Goal: Information Seeking & Learning: Learn about a topic

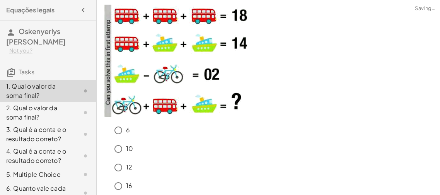
click at [237, 178] on div "16" at bounding box center [268, 187] width 334 height 19
click at [215, 132] on div "6" at bounding box center [273, 130] width 325 height 15
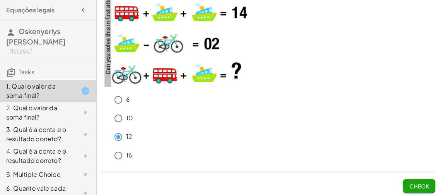
scroll to position [33, 0]
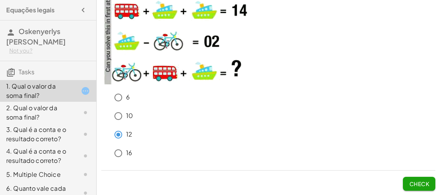
click at [416, 188] on button "Check" at bounding box center [419, 184] width 32 height 14
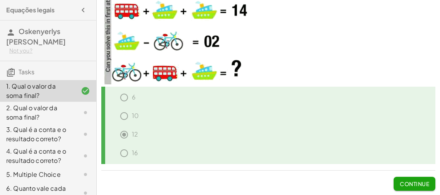
click at [416, 188] on button "Continue" at bounding box center [415, 184] width 42 height 14
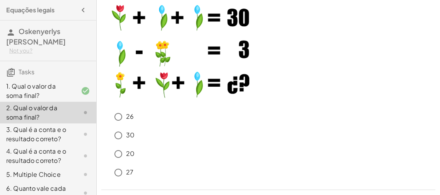
scroll to position [48, 0]
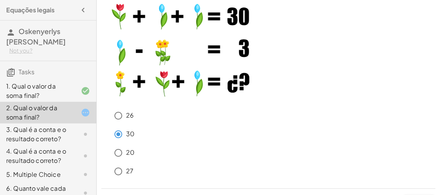
click at [161, 140] on div "30" at bounding box center [273, 133] width 325 height 15
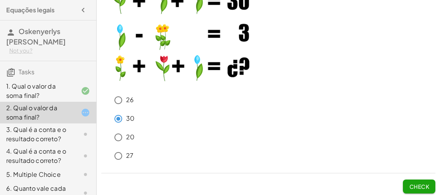
scroll to position [67, 0]
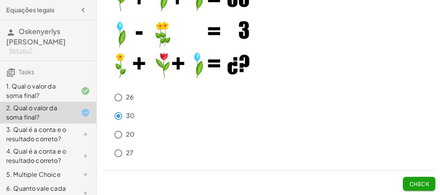
click at [417, 191] on div "26 30 20 27 Check" at bounding box center [268, 64] width 343 height 262
click at [418, 182] on span "Check" at bounding box center [419, 183] width 20 height 7
click at [418, 181] on span "Check" at bounding box center [419, 183] width 20 height 7
click at [420, 185] on span "Check" at bounding box center [419, 183] width 20 height 7
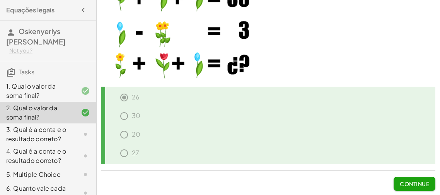
click at [54, 132] on div "3. Qual é a conta e o resultado correto?" at bounding box center [37, 134] width 62 height 19
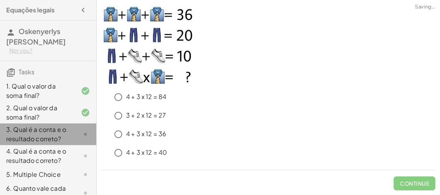
scroll to position [1, 0]
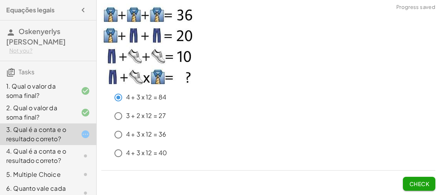
click at [226, 162] on div "4 + 3 x 12 = 40" at bounding box center [268, 154] width 334 height 19
click at [415, 186] on span "Check" at bounding box center [419, 183] width 20 height 7
click at [427, 185] on span "Check" at bounding box center [419, 183] width 20 height 7
click at [427, 177] on button "Check" at bounding box center [419, 184] width 32 height 14
click at [417, 181] on span "Check" at bounding box center [419, 183] width 20 height 7
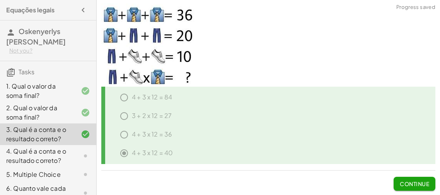
click at [77, 153] on div at bounding box center [79, 155] width 22 height 9
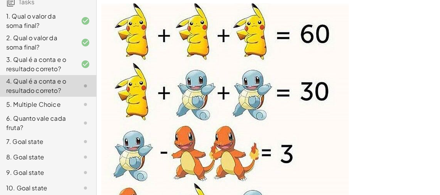
scroll to position [101, 0]
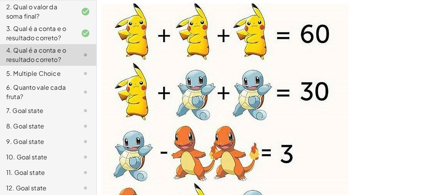
click at [47, 62] on div "4. Qual é a conta e o resultado correto?" at bounding box center [37, 55] width 62 height 19
click at [256, 181] on img at bounding box center [224, 122] width 247 height 239
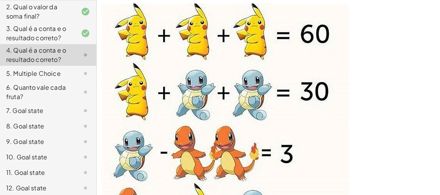
click at [256, 181] on img at bounding box center [224, 122] width 247 height 239
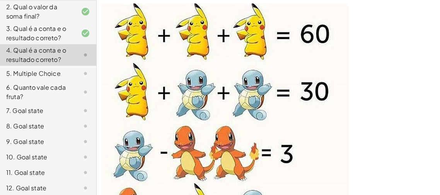
click at [256, 181] on img at bounding box center [224, 122] width 247 height 239
click at [78, 69] on div at bounding box center [79, 73] width 22 height 9
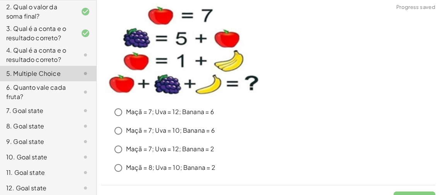
click at [80, 60] on div "4. Qual é a conta e o resultado correto?" at bounding box center [48, 55] width 96 height 22
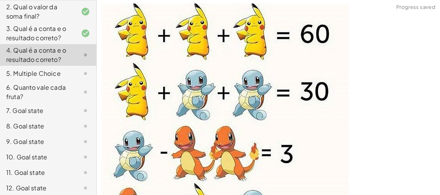
click at [80, 71] on div at bounding box center [79, 73] width 22 height 9
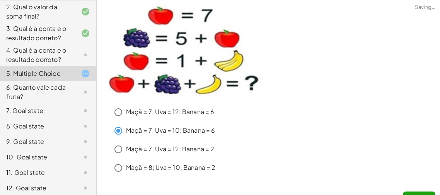
click at [426, 193] on button "Check" at bounding box center [419, 198] width 32 height 14
click at [414, 191] on button "Check" at bounding box center [419, 198] width 32 height 14
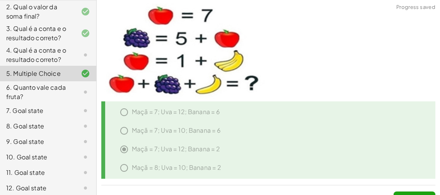
click at [89, 54] on icon at bounding box center [85, 54] width 9 height 9
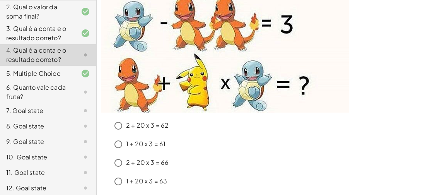
scroll to position [159, 0]
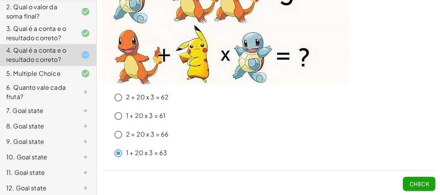
click at [426, 181] on span "Check" at bounding box center [419, 183] width 20 height 7
click at [430, 183] on button "Check" at bounding box center [419, 184] width 32 height 14
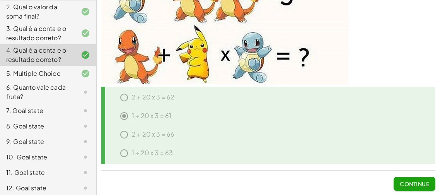
click at [68, 83] on div "6. Quanto vale cada fruta?" at bounding box center [48, 92] width 96 height 22
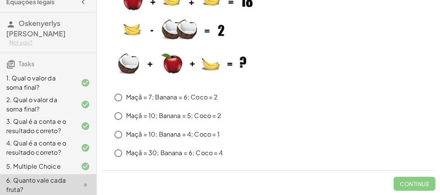
scroll to position [24, 0]
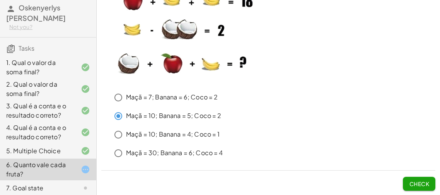
click at [427, 187] on button "Check" at bounding box center [419, 184] width 32 height 14
click at [405, 177] on button "Check" at bounding box center [419, 184] width 32 height 14
click at [430, 178] on button "Check" at bounding box center [419, 184] width 32 height 14
click at [430, 182] on button "Check" at bounding box center [419, 184] width 32 height 14
click at [411, 183] on span "Check" at bounding box center [419, 183] width 20 height 7
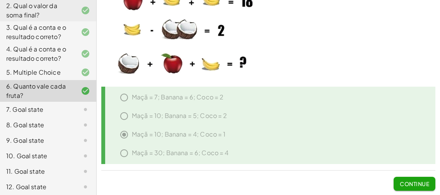
scroll to position [107, 0]
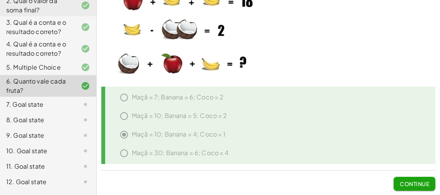
click at [78, 100] on div at bounding box center [79, 104] width 22 height 9
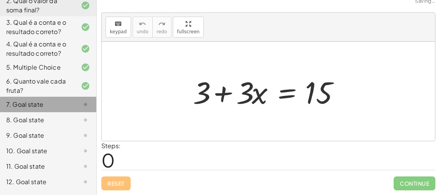
scroll to position [7, 0]
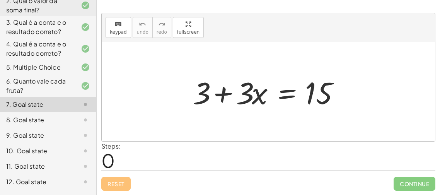
click at [113, 160] on span "0" at bounding box center [108, 160] width 14 height 24
click at [249, 95] on div at bounding box center [271, 92] width 164 height 40
click at [320, 81] on div at bounding box center [271, 92] width 164 height 40
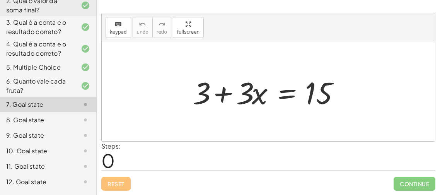
click at [320, 81] on div at bounding box center [271, 92] width 164 height 40
click at [255, 96] on div at bounding box center [271, 92] width 164 height 40
click at [197, 95] on div at bounding box center [271, 92] width 164 height 40
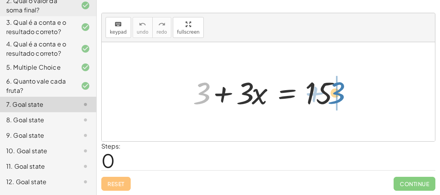
drag, startPoint x: 203, startPoint y: 89, endPoint x: 339, endPoint y: 88, distance: 135.3
click at [339, 88] on div at bounding box center [271, 92] width 164 height 40
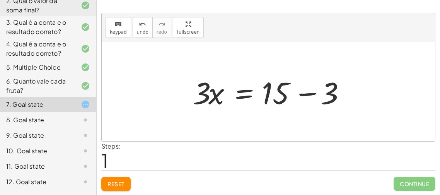
click at [305, 91] on div at bounding box center [271, 92] width 164 height 40
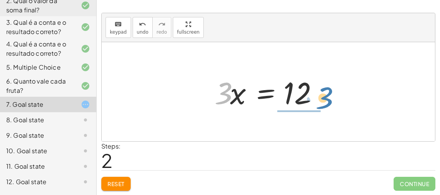
drag, startPoint x: 227, startPoint y: 99, endPoint x: 327, endPoint y: 104, distance: 101.0
click at [327, 104] on div at bounding box center [271, 92] width 121 height 40
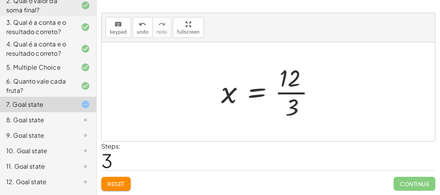
click at [290, 84] on div at bounding box center [271, 92] width 108 height 60
click at [289, 92] on div at bounding box center [271, 92] width 108 height 60
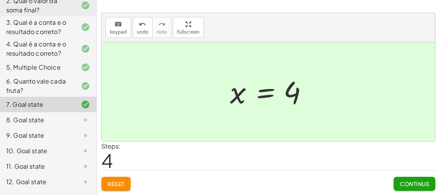
click at [269, 92] on div at bounding box center [271, 92] width 90 height 38
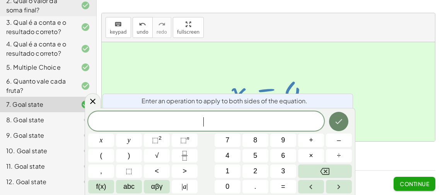
click at [344, 129] on button "Done" at bounding box center [338, 121] width 19 height 19
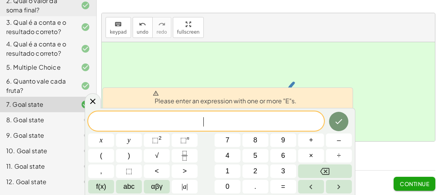
click at [365, 108] on div at bounding box center [268, 91] width 333 height 99
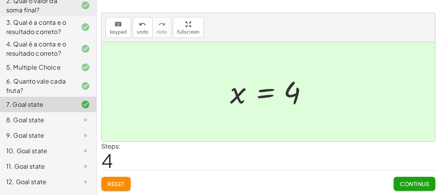
click at [405, 180] on span "Continue" at bounding box center [414, 183] width 29 height 7
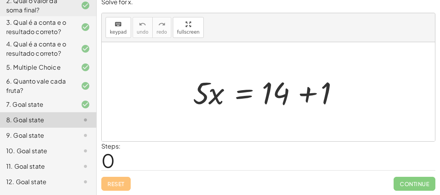
click at [309, 88] on div at bounding box center [271, 92] width 164 height 40
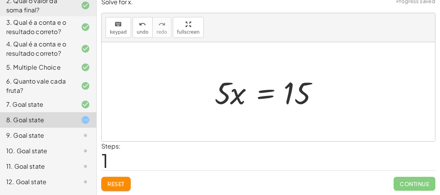
click at [259, 94] on div at bounding box center [271, 92] width 121 height 40
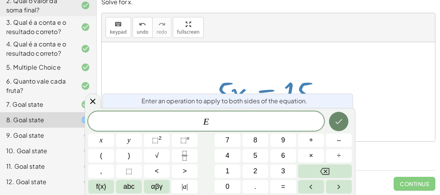
click at [339, 119] on icon "Done" at bounding box center [338, 121] width 9 height 9
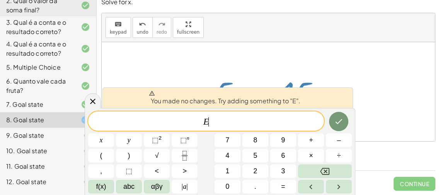
click at [390, 93] on div at bounding box center [268, 91] width 333 height 99
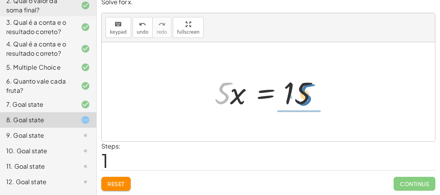
drag, startPoint x: 224, startPoint y: 97, endPoint x: 333, endPoint y: 101, distance: 108.7
click at [333, 101] on div "· 5 · x = + 14 + 1 · 5 · 5 · x = 15" at bounding box center [268, 92] width 131 height 44
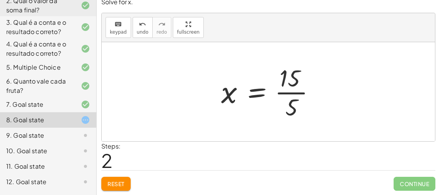
click at [288, 95] on div at bounding box center [271, 92] width 108 height 60
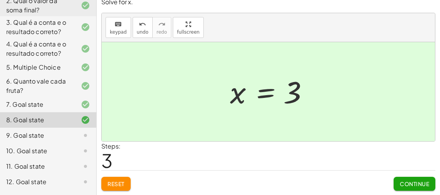
click at [54, 138] on div "9. Goal state" at bounding box center [37, 135] width 62 height 9
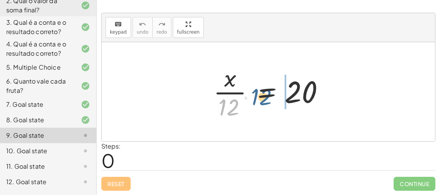
drag, startPoint x: 227, startPoint y: 111, endPoint x: 334, endPoint y: 77, distance: 111.6
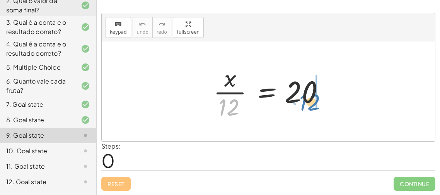
drag, startPoint x: 232, startPoint y: 107, endPoint x: 317, endPoint y: 101, distance: 85.7
click at [317, 101] on div at bounding box center [271, 92] width 123 height 60
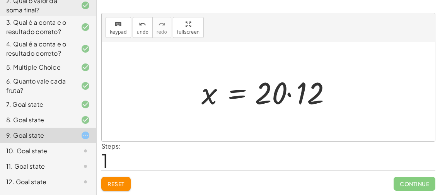
click at [241, 98] on div at bounding box center [271, 92] width 147 height 40
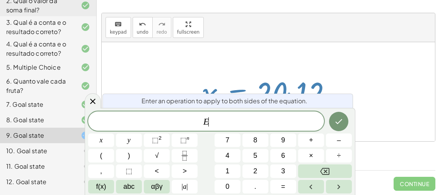
click at [370, 111] on div at bounding box center [268, 91] width 333 height 99
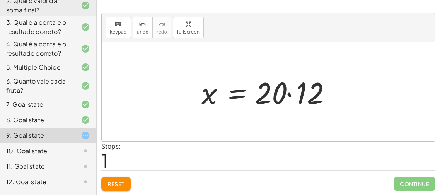
click at [290, 94] on div at bounding box center [271, 92] width 147 height 40
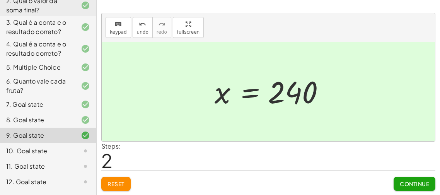
click at [83, 149] on icon at bounding box center [85, 150] width 9 height 9
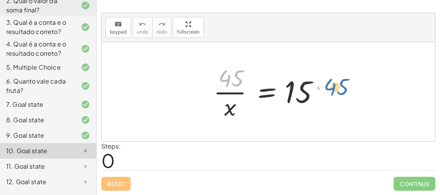
drag, startPoint x: 240, startPoint y: 81, endPoint x: 347, endPoint y: 92, distance: 108.0
click at [347, 92] on div "· 45 · 45 · x = 15" at bounding box center [268, 91] width 333 height 99
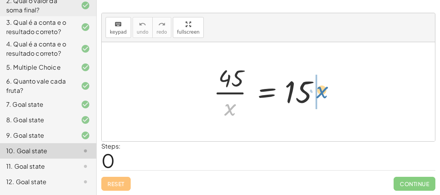
drag, startPoint x: 228, startPoint y: 110, endPoint x: 323, endPoint y: 93, distance: 96.2
click at [323, 93] on div at bounding box center [271, 92] width 123 height 60
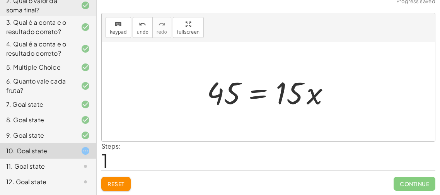
click at [259, 95] on div at bounding box center [271, 92] width 136 height 40
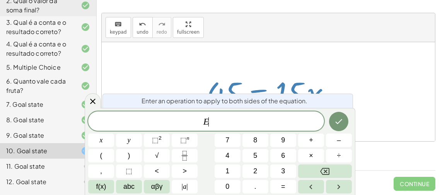
click at [354, 95] on div at bounding box center [268, 91] width 333 height 99
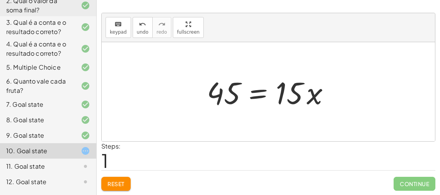
click at [307, 98] on div at bounding box center [271, 92] width 136 height 40
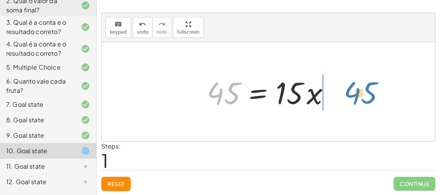
drag, startPoint x: 228, startPoint y: 97, endPoint x: 370, endPoint y: 98, distance: 141.5
click at [370, 98] on div "· 45 · x = 15 45 45 · x = 15 ·" at bounding box center [268, 91] width 333 height 99
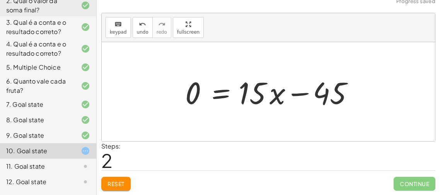
click at [293, 94] on div at bounding box center [271, 92] width 180 height 40
click at [220, 98] on div at bounding box center [271, 92] width 180 height 40
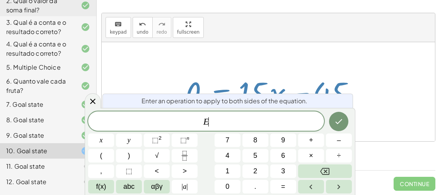
click at [396, 90] on div at bounding box center [268, 91] width 333 height 99
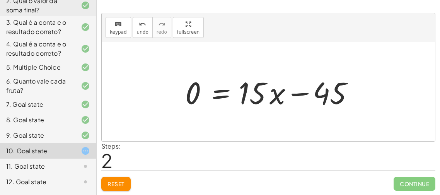
click at [189, 95] on div at bounding box center [271, 92] width 180 height 40
click at [329, 87] on div at bounding box center [271, 92] width 180 height 40
click at [327, 93] on div at bounding box center [271, 92] width 180 height 40
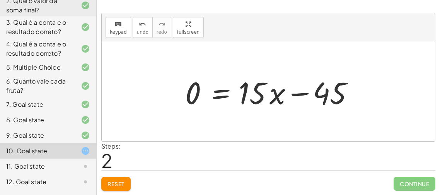
click at [247, 94] on div at bounding box center [271, 92] width 180 height 40
click at [276, 95] on div at bounding box center [271, 92] width 180 height 40
click at [301, 94] on div at bounding box center [271, 92] width 180 height 40
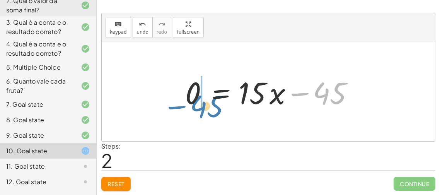
drag, startPoint x: 333, startPoint y: 90, endPoint x: 218, endPoint y: 97, distance: 115.0
click at [218, 97] on div at bounding box center [271, 92] width 180 height 40
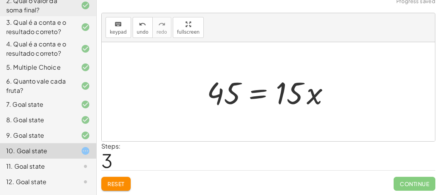
click at [317, 94] on div at bounding box center [271, 92] width 136 height 40
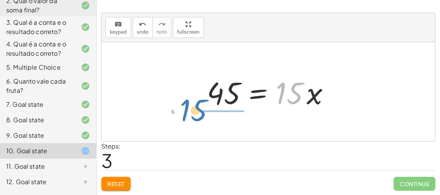
drag, startPoint x: 288, startPoint y: 92, endPoint x: 186, endPoint y: 108, distance: 103.8
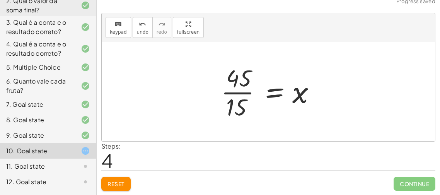
click at [238, 90] on div at bounding box center [271, 92] width 108 height 60
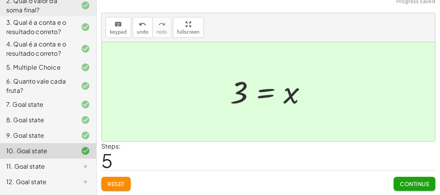
click at [411, 186] on span "Continue" at bounding box center [414, 183] width 29 height 7
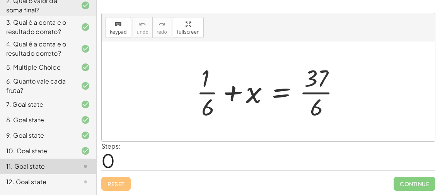
click at [232, 92] on div at bounding box center [271, 92] width 157 height 60
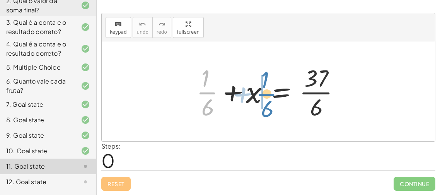
drag, startPoint x: 208, startPoint y: 93, endPoint x: 269, endPoint y: 95, distance: 60.7
click at [269, 95] on div at bounding box center [271, 92] width 157 height 60
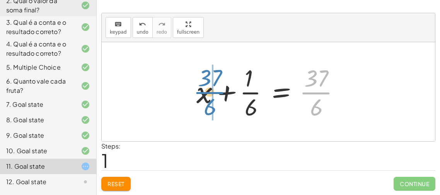
drag, startPoint x: 307, startPoint y: 93, endPoint x: 202, endPoint y: 93, distance: 105.6
click at [202, 93] on div at bounding box center [271, 92] width 157 height 60
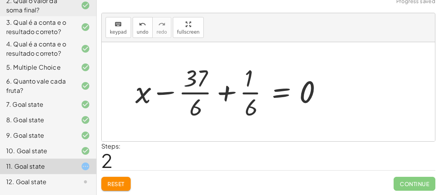
click at [226, 91] on div at bounding box center [231, 92] width 201 height 60
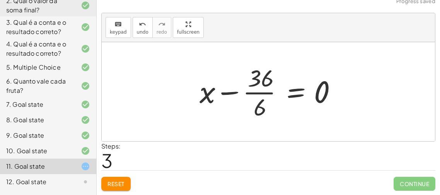
click at [223, 93] on div at bounding box center [271, 92] width 151 height 60
drag, startPoint x: 207, startPoint y: 94, endPoint x: 251, endPoint y: 99, distance: 44.4
click at [251, 99] on div at bounding box center [271, 92] width 151 height 60
drag, startPoint x: 258, startPoint y: 106, endPoint x: 177, endPoint y: 89, distance: 82.4
drag, startPoint x: 256, startPoint y: 75, endPoint x: 173, endPoint y: 106, distance: 88.9
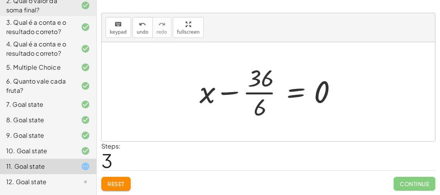
click at [227, 94] on div at bounding box center [271, 92] width 151 height 60
drag, startPoint x: 317, startPoint y: 90, endPoint x: 189, endPoint y: 93, distance: 127.2
click at [189, 93] on div "+ · 1 · 6 + x = · 37 · 6 + x + · 1 · 6 = · 37 · 6 + x − · 37 · 6 + · 1 · 6 = 0 …" at bounding box center [268, 91] width 161 height 63
click at [189, 93] on div at bounding box center [232, 92] width 217 height 60
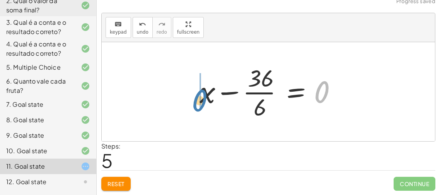
drag, startPoint x: 323, startPoint y: 89, endPoint x: 183, endPoint y: 87, distance: 140.0
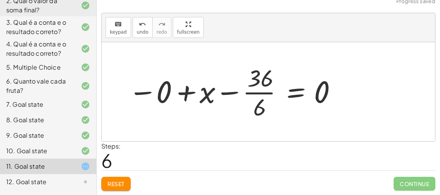
click at [140, 92] on div at bounding box center [232, 92] width 217 height 60
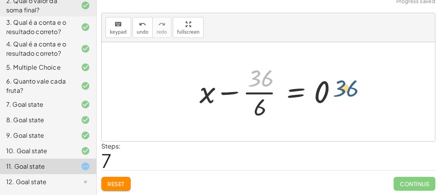
drag, startPoint x: 263, startPoint y: 84, endPoint x: 353, endPoint y: 98, distance: 91.2
click at [353, 98] on div "+ · 1 · 6 + x = · 37 · 6 + x + · 1 · 6 = · 37 · 6 + x − · 37 · 6 + · 1 · 6 = 0 …" at bounding box center [268, 91] width 333 height 99
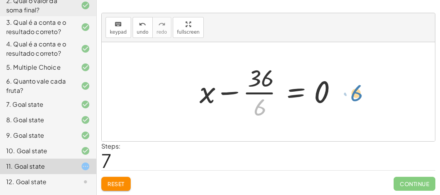
drag, startPoint x: 262, startPoint y: 109, endPoint x: 359, endPoint y: 95, distance: 97.7
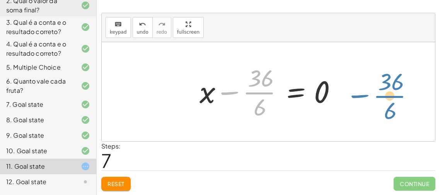
drag, startPoint x: 251, startPoint y: 90, endPoint x: 384, endPoint y: 95, distance: 133.1
click at [384, 95] on div "+ · 1 · 6 + x = · 37 · 6 + x + · 1 · 6 = · 37 · 6 + x − · 37 · 6 + · 1 · 6 = 0 …" at bounding box center [268, 91] width 333 height 99
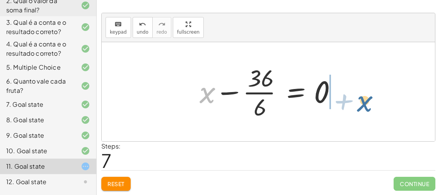
drag, startPoint x: 204, startPoint y: 93, endPoint x: 363, endPoint y: 101, distance: 159.9
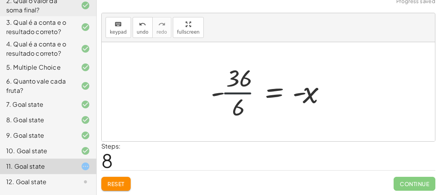
click at [251, 93] on div at bounding box center [271, 92] width 129 height 60
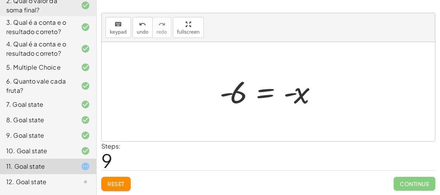
click at [263, 94] on div at bounding box center [271, 92] width 111 height 38
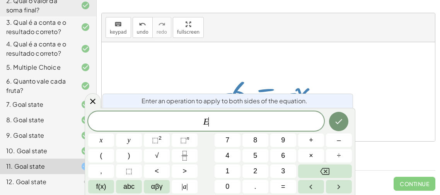
click at [366, 99] on div at bounding box center [268, 91] width 333 height 99
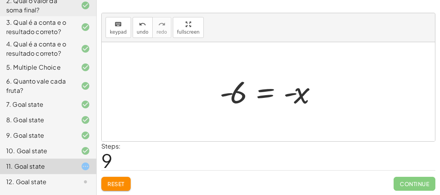
click at [288, 94] on div at bounding box center [271, 92] width 111 height 38
click at [222, 94] on div at bounding box center [271, 92] width 111 height 38
drag, startPoint x: 240, startPoint y: 95, endPoint x: 347, endPoint y: 97, distance: 107.5
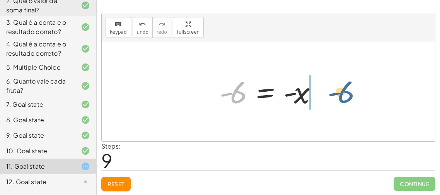
click at [347, 97] on div "+ · 1 · 6 + x = · 37 · 6 + x + · 1 · 6 = · 37 · 6 + x − · 37 · 6 + · 1 · 6 = 0 …" at bounding box center [268, 91] width 333 height 99
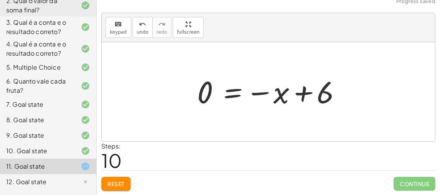
click at [298, 91] on div at bounding box center [271, 92] width 156 height 38
click at [261, 92] on div at bounding box center [271, 92] width 156 height 38
click at [235, 92] on div at bounding box center [271, 92] width 156 height 38
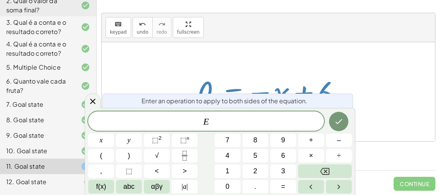
click at [265, 76] on div at bounding box center [271, 92] width 156 height 38
click at [266, 76] on div at bounding box center [271, 92] width 156 height 38
click at [398, 75] on div at bounding box center [268, 91] width 333 height 99
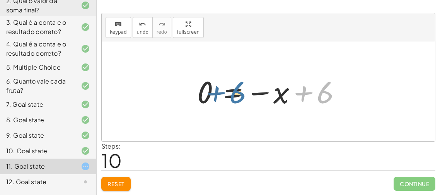
drag, startPoint x: 325, startPoint y: 93, endPoint x: 235, endPoint y: 93, distance: 89.7
click at [235, 93] on div at bounding box center [271, 92] width 156 height 38
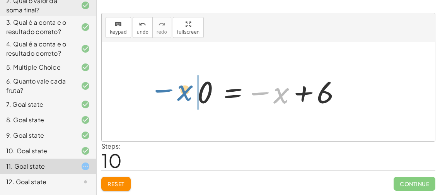
drag, startPoint x: 280, startPoint y: 95, endPoint x: 181, endPoint y: 92, distance: 98.6
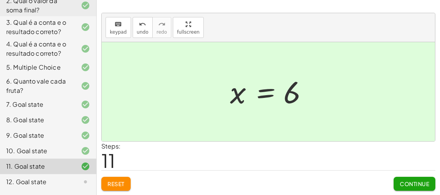
click at [80, 178] on div at bounding box center [79, 181] width 22 height 9
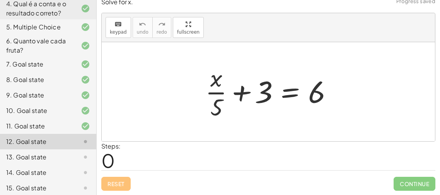
scroll to position [163, 0]
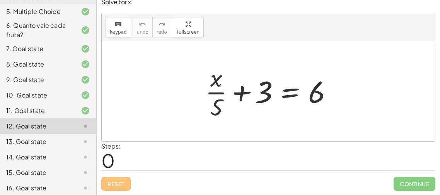
click at [82, 134] on div "13. Goal state" at bounding box center [48, 141] width 96 height 15
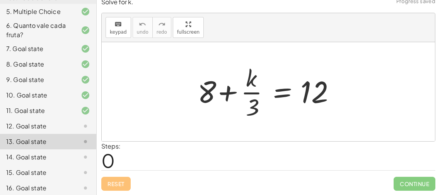
click at [80, 128] on div at bounding box center [79, 125] width 22 height 9
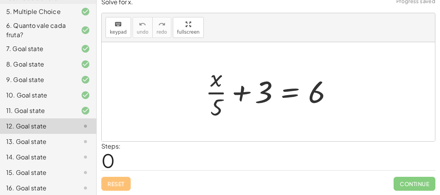
click at [235, 110] on div at bounding box center [271, 92] width 140 height 60
click at [239, 94] on div at bounding box center [271, 92] width 140 height 60
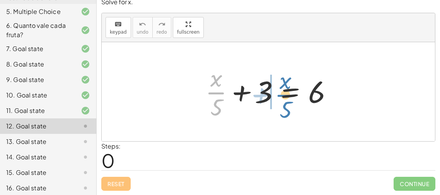
drag, startPoint x: 217, startPoint y: 94, endPoint x: 336, endPoint y: 71, distance: 121.3
click at [336, 71] on div at bounding box center [271, 92] width 140 height 60
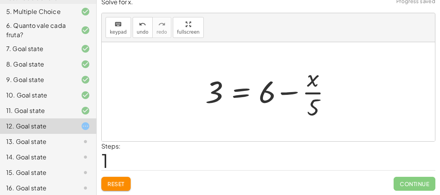
click at [287, 92] on div at bounding box center [271, 92] width 140 height 60
click at [316, 90] on div at bounding box center [271, 92] width 140 height 60
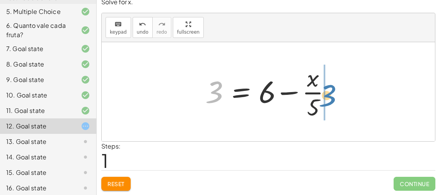
drag, startPoint x: 214, startPoint y: 94, endPoint x: 328, endPoint y: 97, distance: 114.5
click at [328, 97] on div at bounding box center [271, 92] width 140 height 60
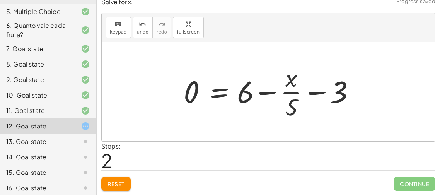
click at [319, 94] on div at bounding box center [271, 92] width 183 height 60
click at [262, 94] on div at bounding box center [271, 92] width 183 height 60
click at [208, 92] on div at bounding box center [271, 92] width 183 height 60
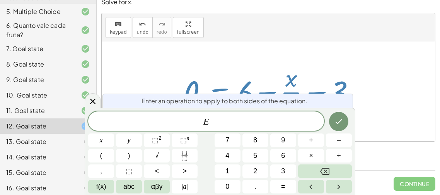
click at [271, 82] on div at bounding box center [271, 92] width 183 height 60
click at [413, 107] on div at bounding box center [268, 91] width 333 height 99
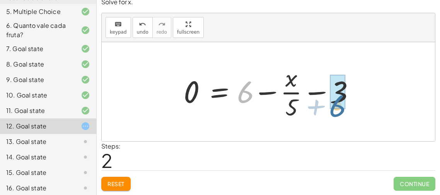
drag, startPoint x: 246, startPoint y: 99, endPoint x: 351, endPoint y: 112, distance: 105.9
click at [351, 112] on div at bounding box center [271, 92] width 183 height 60
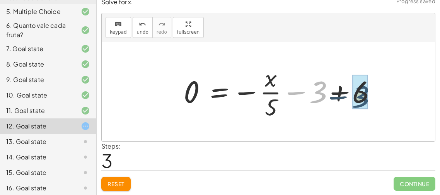
drag, startPoint x: 317, startPoint y: 96, endPoint x: 380, endPoint y: 93, distance: 63.5
click at [380, 93] on div at bounding box center [282, 92] width 205 height 60
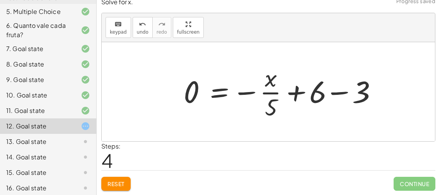
click at [296, 88] on div at bounding box center [282, 92] width 205 height 60
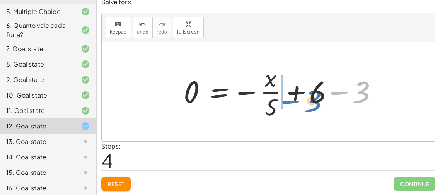
drag, startPoint x: 370, startPoint y: 92, endPoint x: 319, endPoint y: 101, distance: 51.9
click at [319, 101] on div at bounding box center [282, 92] width 205 height 60
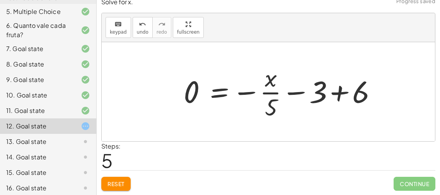
click at [297, 92] on div at bounding box center [282, 92] width 205 height 60
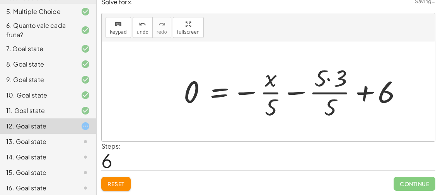
click at [297, 92] on div at bounding box center [295, 92] width 231 height 60
click at [297, 92] on div at bounding box center [286, 92] width 212 height 60
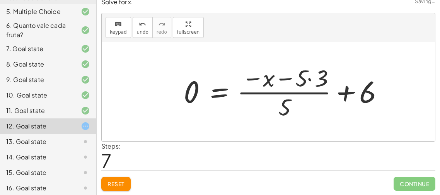
click at [297, 92] on div at bounding box center [286, 92] width 212 height 60
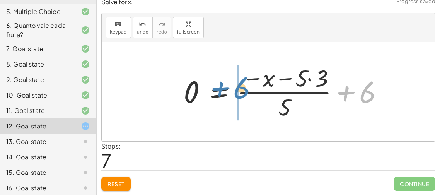
drag, startPoint x: 342, startPoint y: 94, endPoint x: 206, endPoint y: 90, distance: 135.7
click at [206, 90] on div at bounding box center [286, 92] width 212 height 60
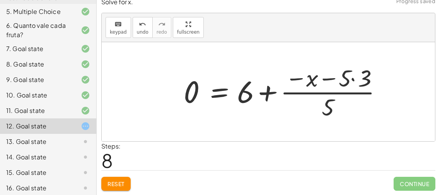
click at [267, 93] on div at bounding box center [286, 92] width 212 height 60
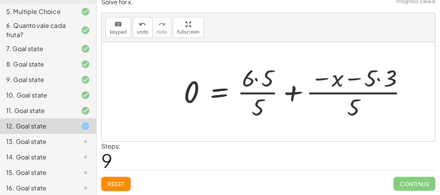
click at [292, 92] on div at bounding box center [299, 92] width 238 height 60
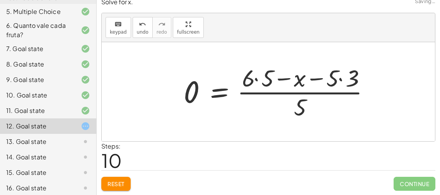
click at [283, 82] on div at bounding box center [280, 92] width 200 height 60
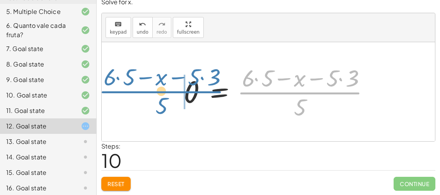
drag, startPoint x: 312, startPoint y: 90, endPoint x: 159, endPoint y: 90, distance: 153.1
click at [159, 90] on div "+ · x · 5 + 3 = 6 3 = + 6 − · x · 5 0 = + 6 − · x · 5 − 3 0 = − · x · 5 − 3 + 6…" at bounding box center [268, 91] width 333 height 99
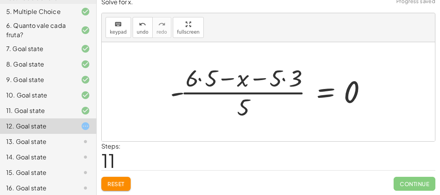
click at [246, 81] on div at bounding box center [271, 92] width 210 height 60
click at [229, 80] on div at bounding box center [271, 92] width 210 height 60
click at [239, 82] on div at bounding box center [271, 92] width 210 height 60
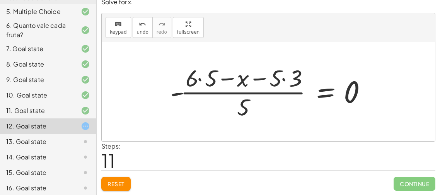
click at [239, 82] on div at bounding box center [271, 92] width 210 height 60
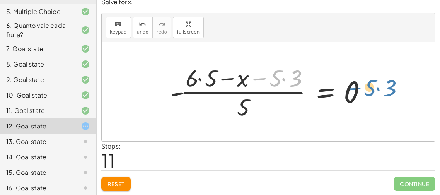
drag, startPoint x: 250, startPoint y: 83, endPoint x: 345, endPoint y: 94, distance: 95.7
click at [345, 94] on div at bounding box center [271, 92] width 210 height 60
drag, startPoint x: 276, startPoint y: 78, endPoint x: 391, endPoint y: 92, distance: 115.3
drag, startPoint x: 256, startPoint y: 80, endPoint x: 365, endPoint y: 96, distance: 110.6
click at [365, 96] on div at bounding box center [271, 92] width 210 height 60
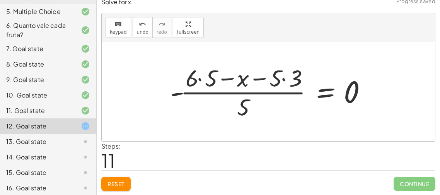
click at [199, 78] on div at bounding box center [271, 92] width 210 height 60
click at [283, 78] on div at bounding box center [275, 92] width 203 height 60
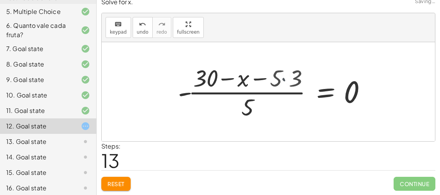
click at [283, 78] on div at bounding box center [279, 92] width 195 height 60
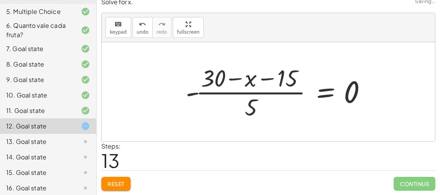
click at [244, 78] on div at bounding box center [279, 92] width 195 height 60
click at [275, 80] on div at bounding box center [279, 92] width 195 height 60
click at [319, 94] on div at bounding box center [279, 92] width 195 height 60
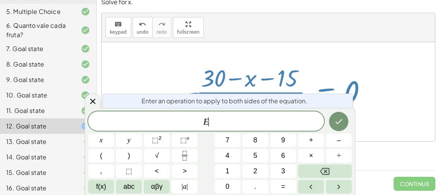
click at [384, 75] on div at bounding box center [268, 91] width 333 height 99
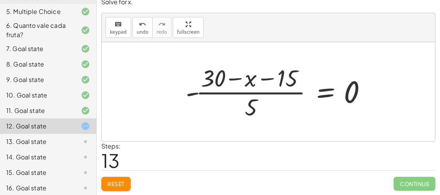
click at [257, 96] on div at bounding box center [279, 92] width 195 height 60
click at [191, 92] on div at bounding box center [279, 92] width 195 height 60
click at [328, 94] on div at bounding box center [279, 92] width 195 height 60
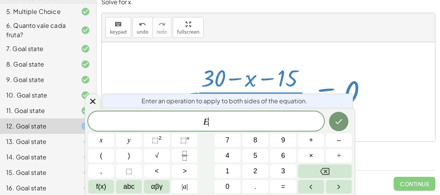
click at [328, 94] on div "Enter an operation to apply to both sides of the equation." at bounding box center [227, 101] width 251 height 14
click at [370, 87] on div at bounding box center [279, 92] width 195 height 60
click at [393, 83] on div at bounding box center [268, 91] width 333 height 99
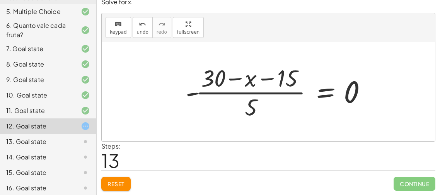
click at [113, 186] on button "Reset" at bounding box center [115, 184] width 29 height 14
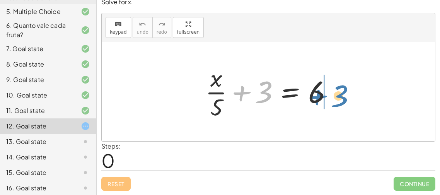
drag, startPoint x: 268, startPoint y: 89, endPoint x: 348, endPoint y: 92, distance: 79.7
click at [348, 92] on div "+ 3 + · x · 5 + 3 = 6" at bounding box center [268, 91] width 333 height 99
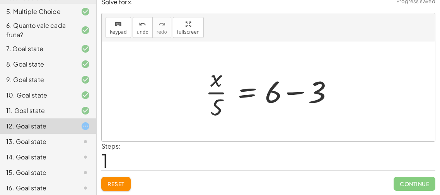
click at [287, 91] on div at bounding box center [271, 92] width 140 height 60
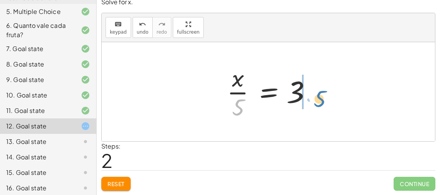
drag, startPoint x: 237, startPoint y: 104, endPoint x: 318, endPoint y: 94, distance: 81.4
click at [318, 94] on div at bounding box center [271, 92] width 96 height 60
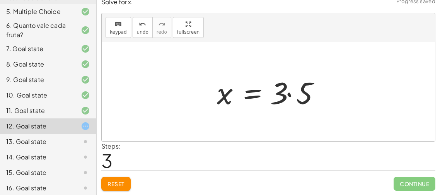
click at [290, 95] on div at bounding box center [271, 92] width 116 height 40
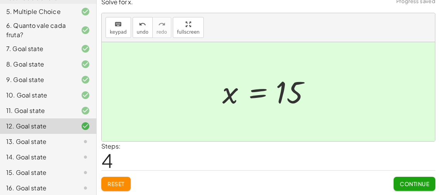
click at [53, 141] on div "13. Goal state" at bounding box center [37, 141] width 62 height 9
